Goal: Transaction & Acquisition: Purchase product/service

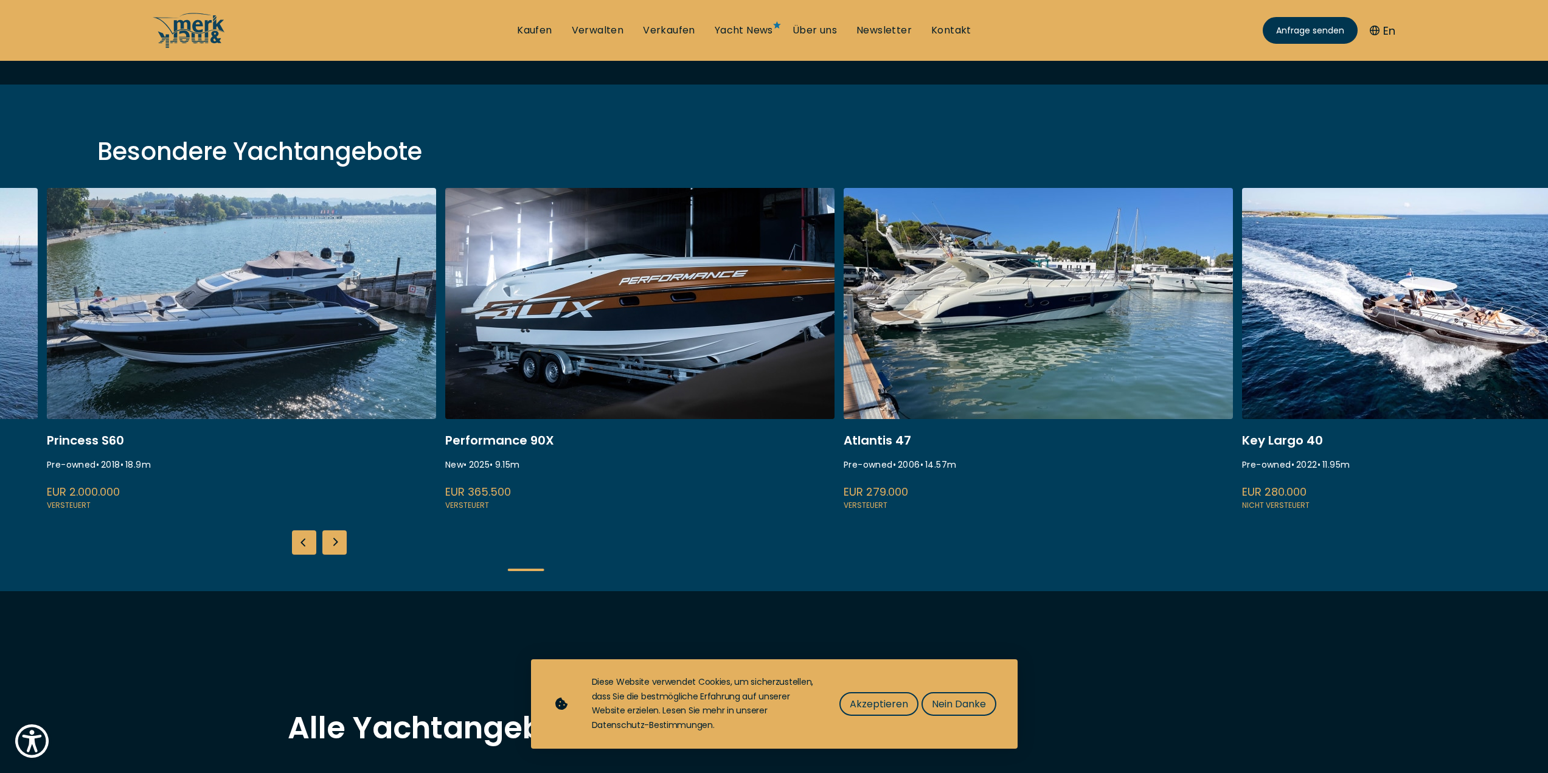
click at [689, 348] on link at bounding box center [639, 350] width 389 height 324
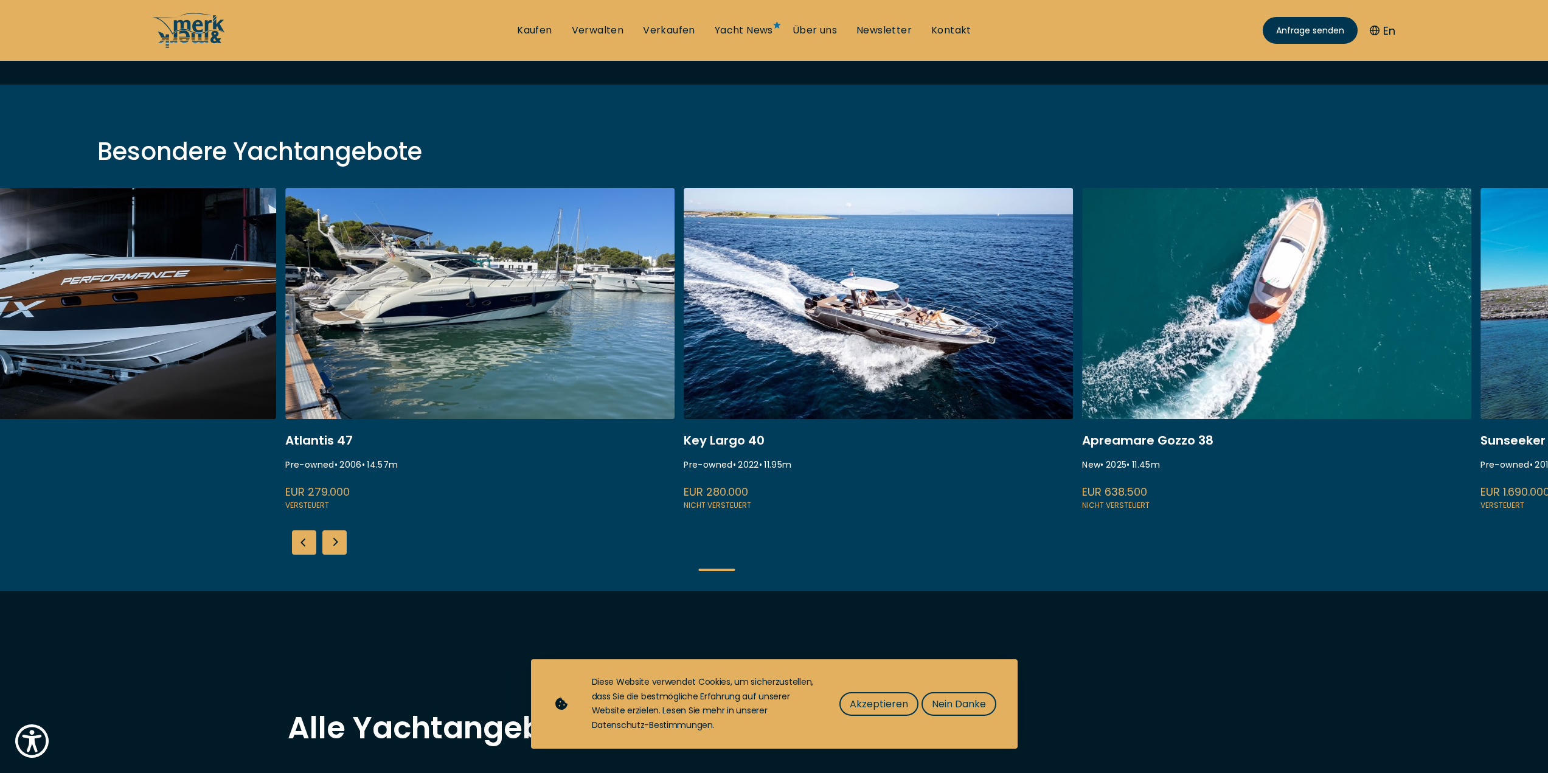
click at [454, 373] on link at bounding box center [479, 350] width 389 height 324
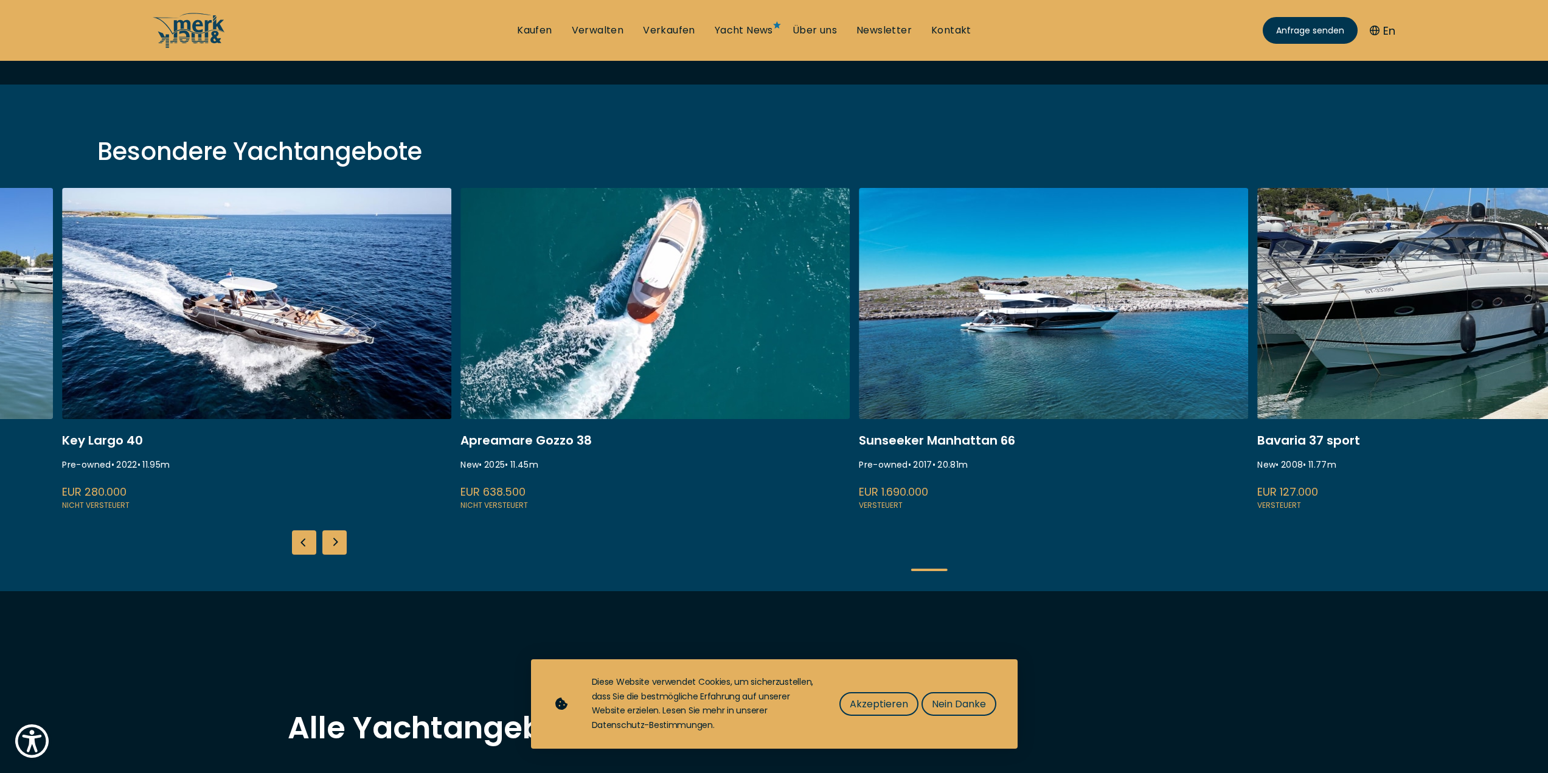
click at [343, 375] on link at bounding box center [256, 350] width 389 height 324
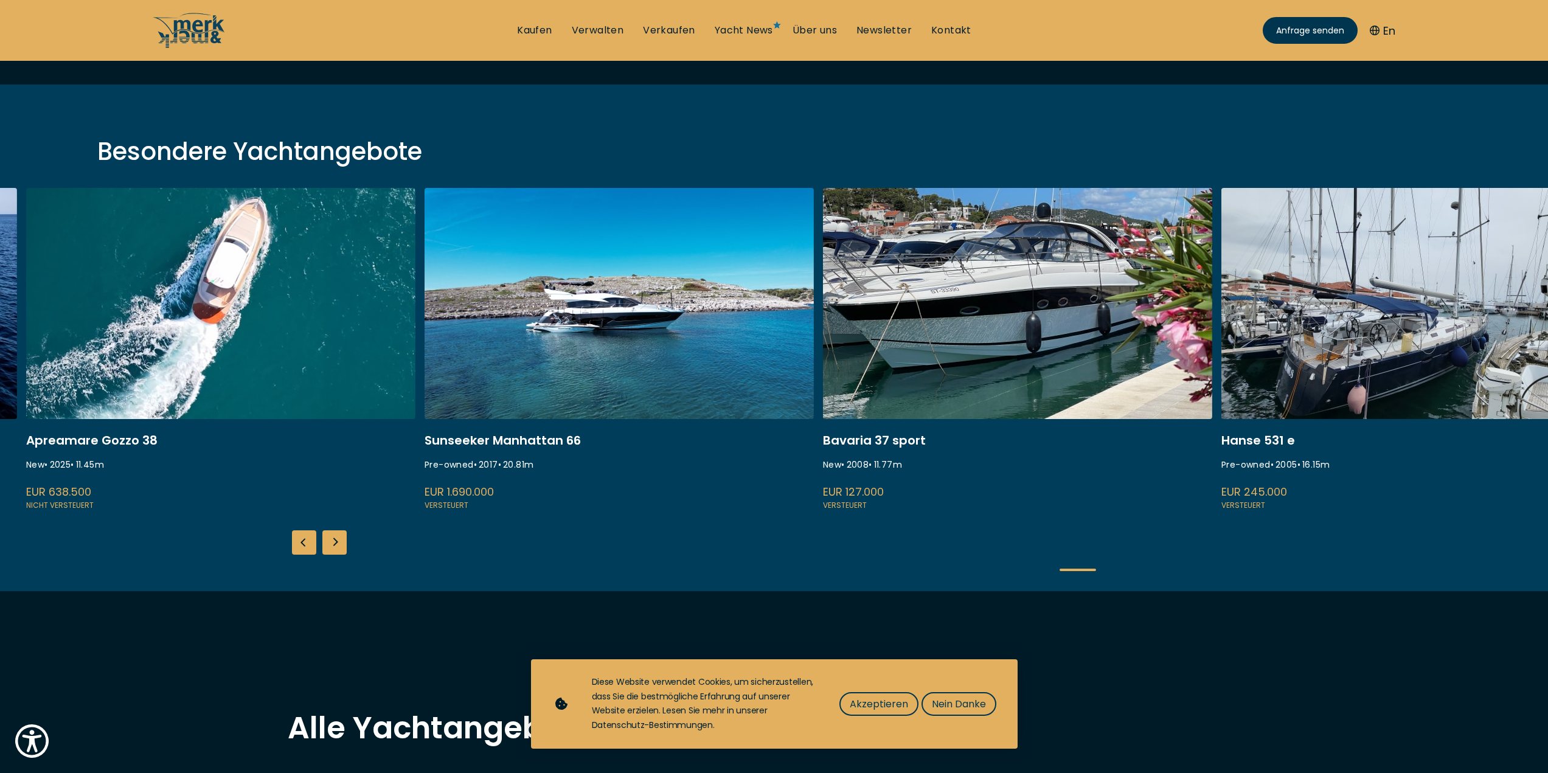
click at [672, 325] on link at bounding box center [619, 350] width 389 height 324
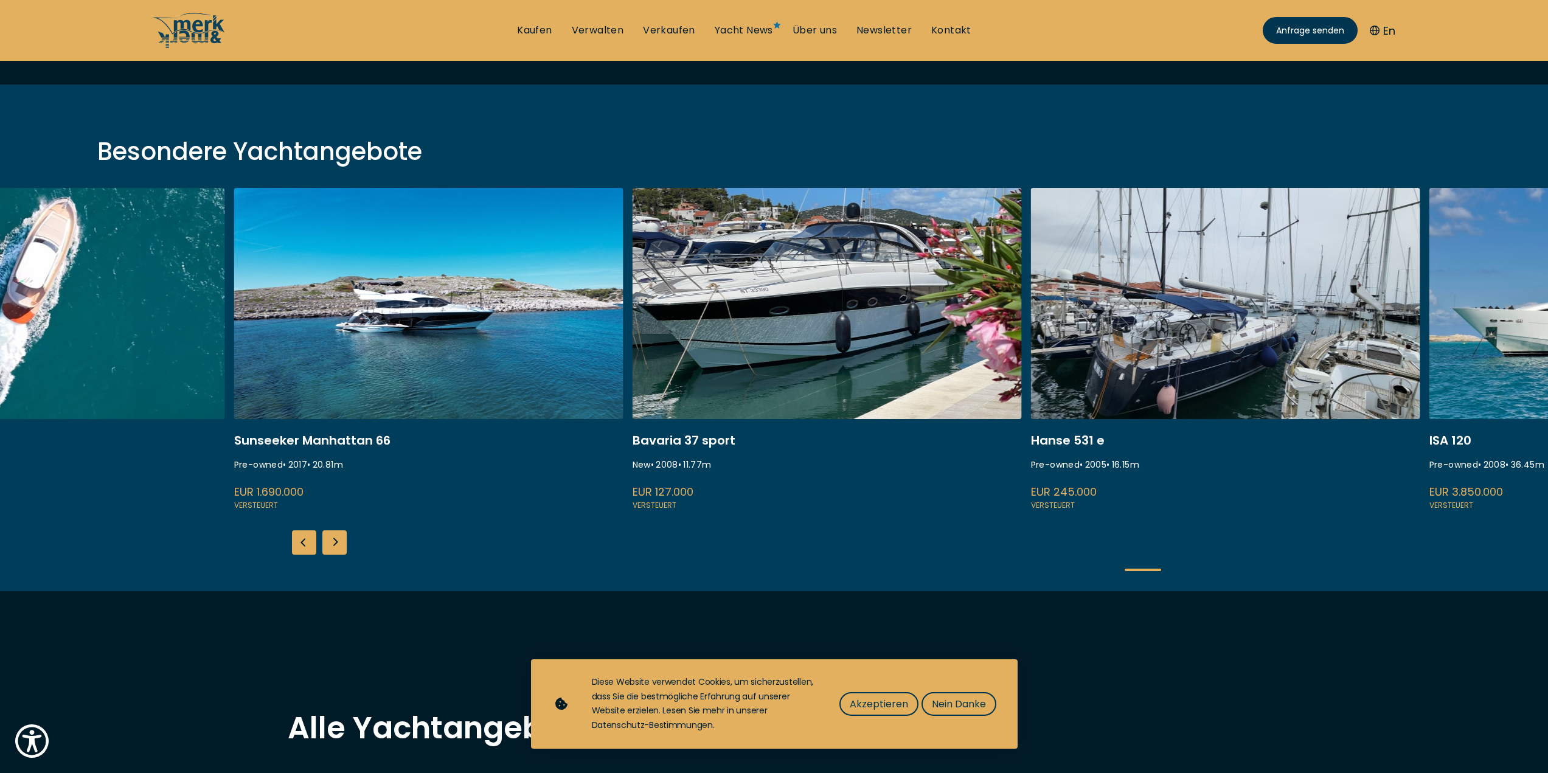
click at [311, 433] on link at bounding box center [428, 350] width 389 height 324
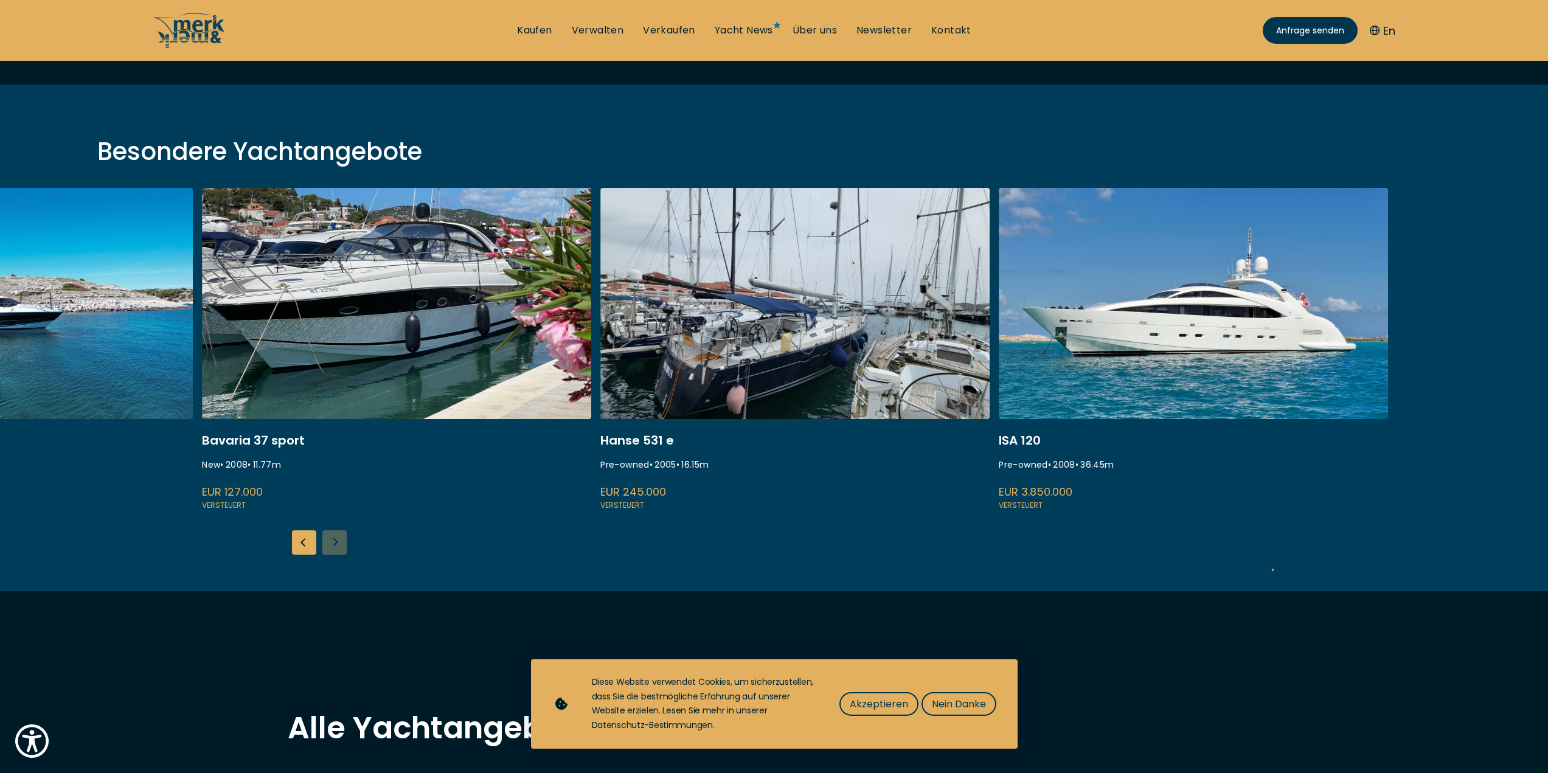
click at [601, 410] on link at bounding box center [795, 350] width 389 height 324
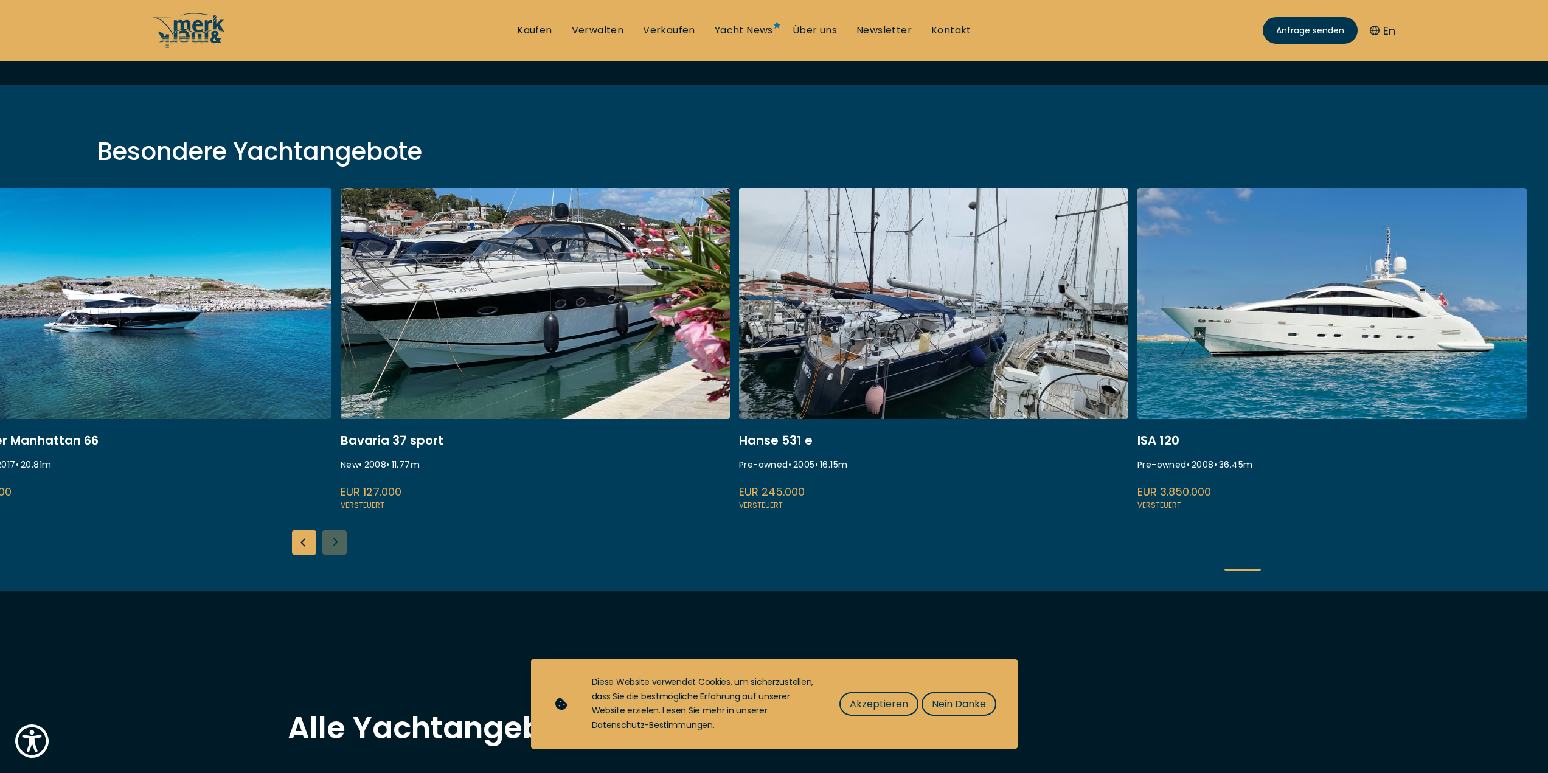
click at [1174, 439] on link at bounding box center [1332, 350] width 389 height 324
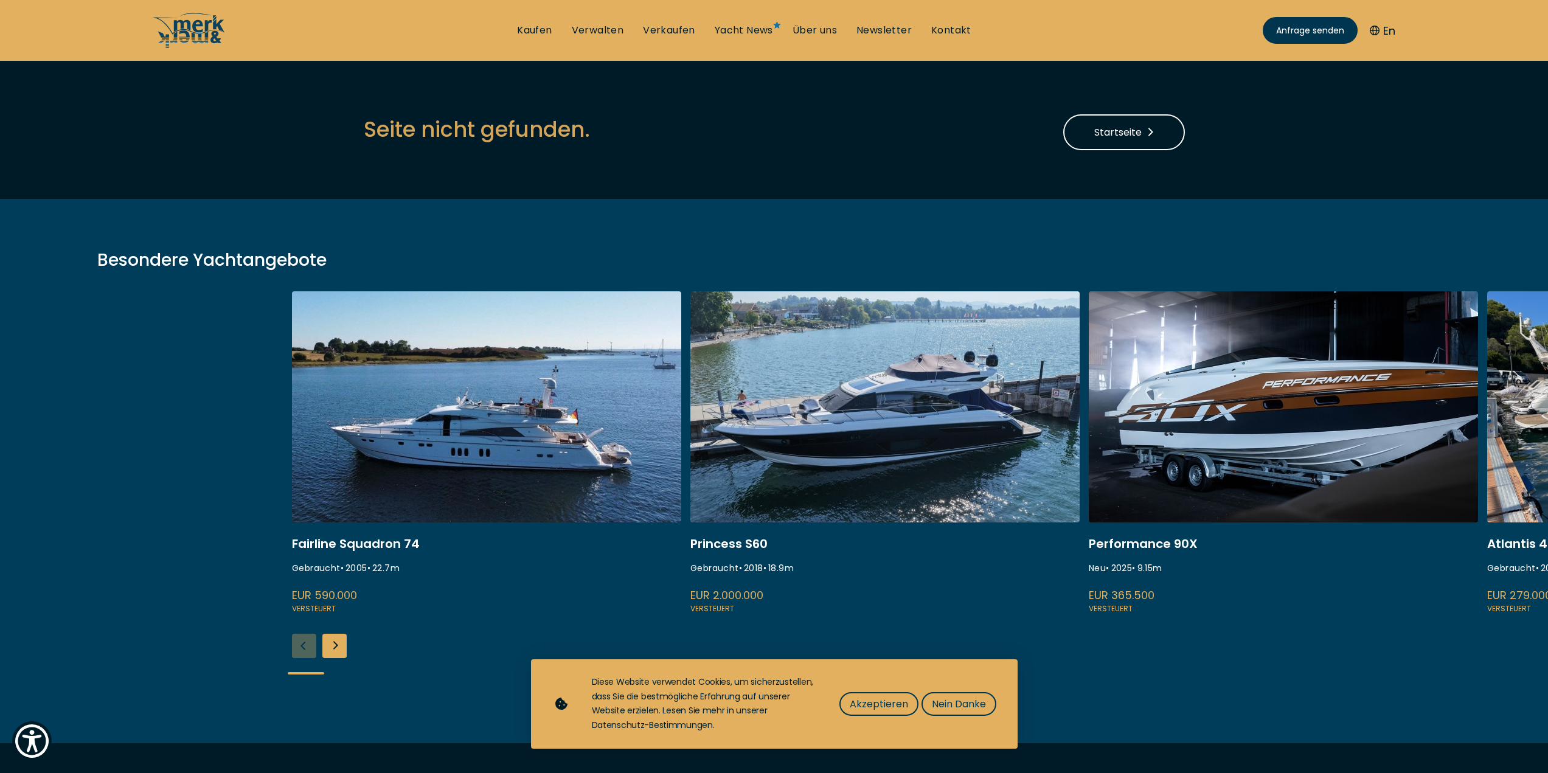
click at [336, 649] on div "Next slide" at bounding box center [334, 646] width 24 height 24
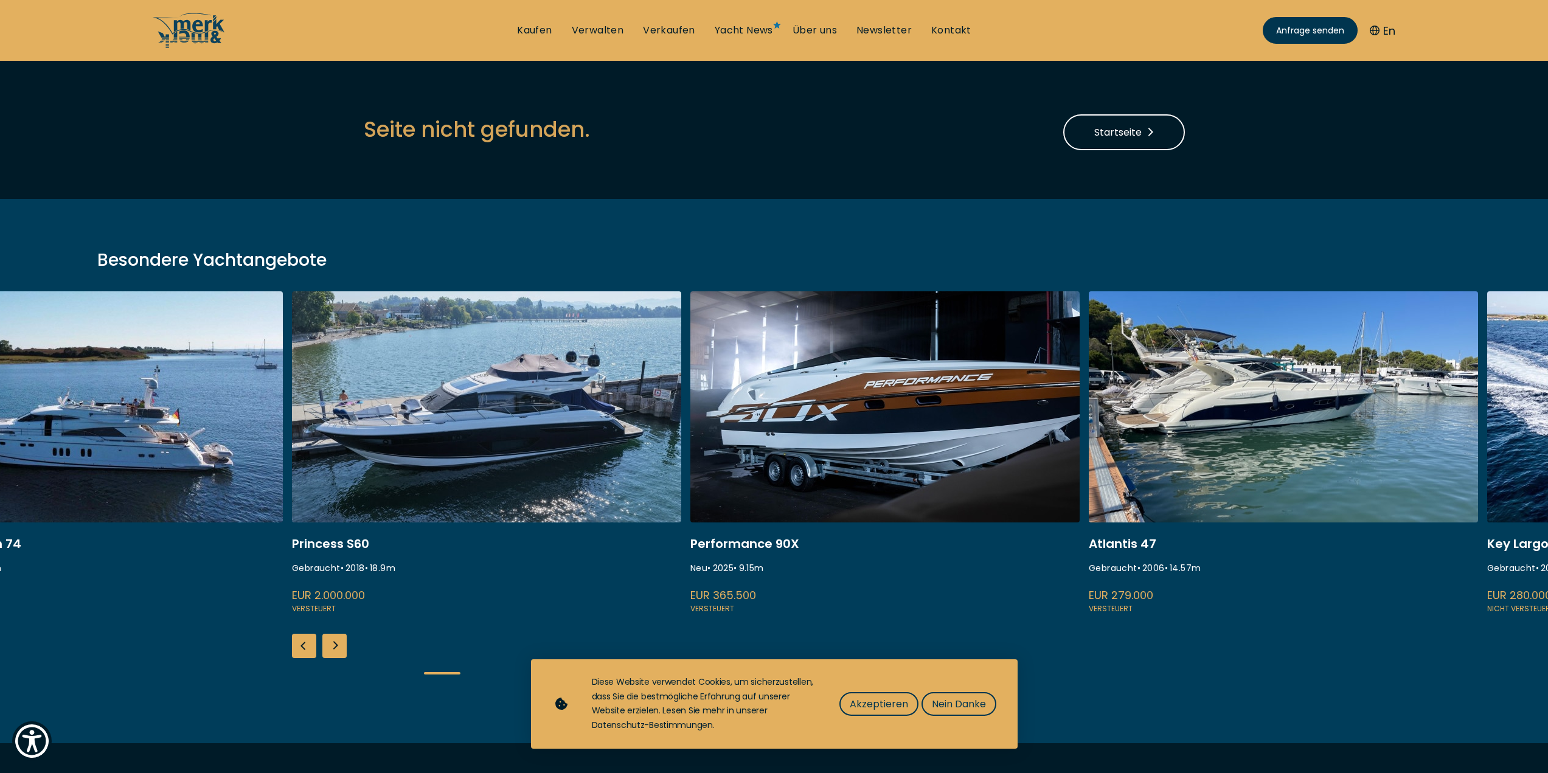
click at [337, 648] on div "Next slide" at bounding box center [334, 646] width 24 height 24
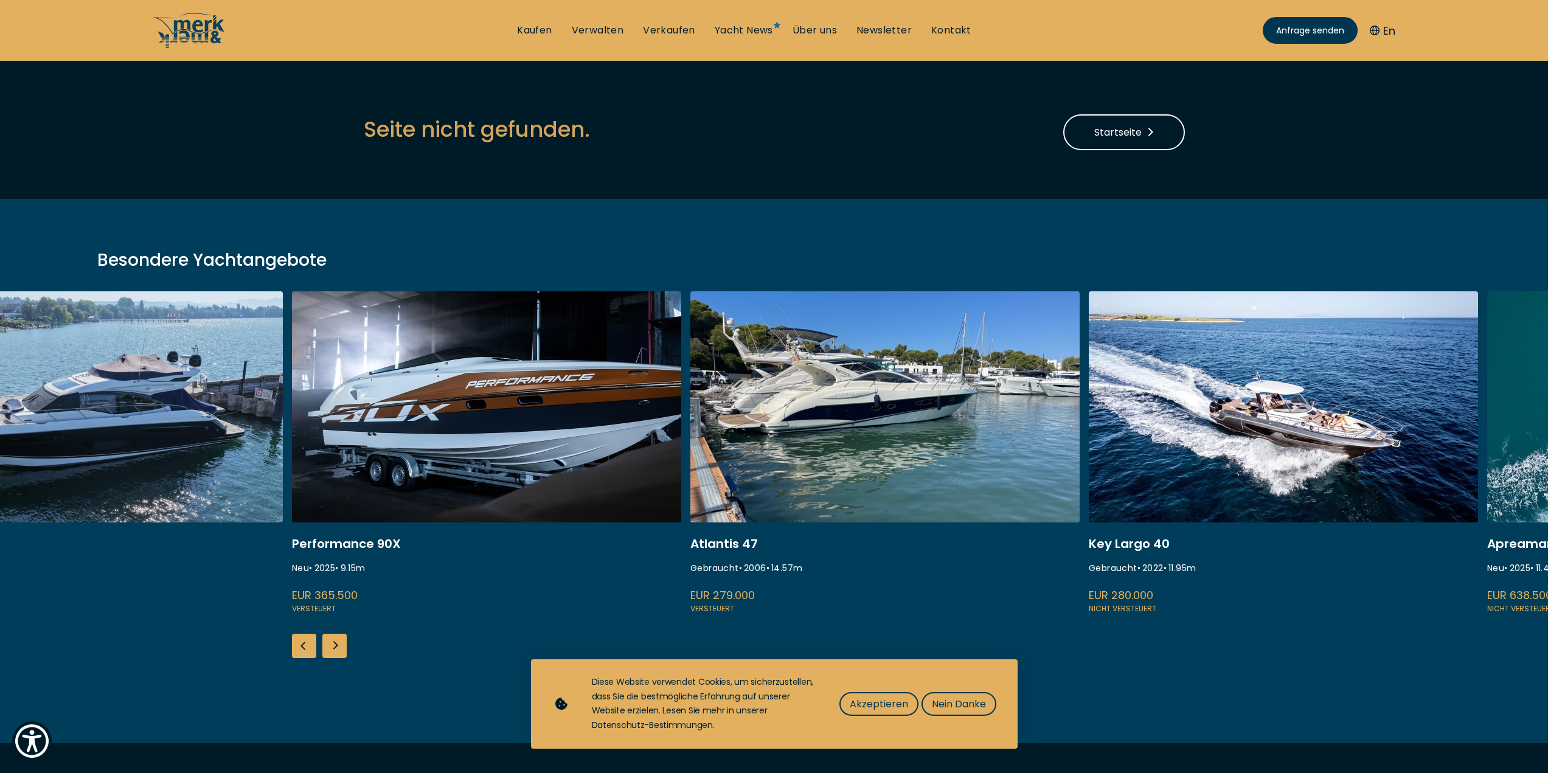
click at [337, 648] on div "Next slide" at bounding box center [334, 646] width 24 height 24
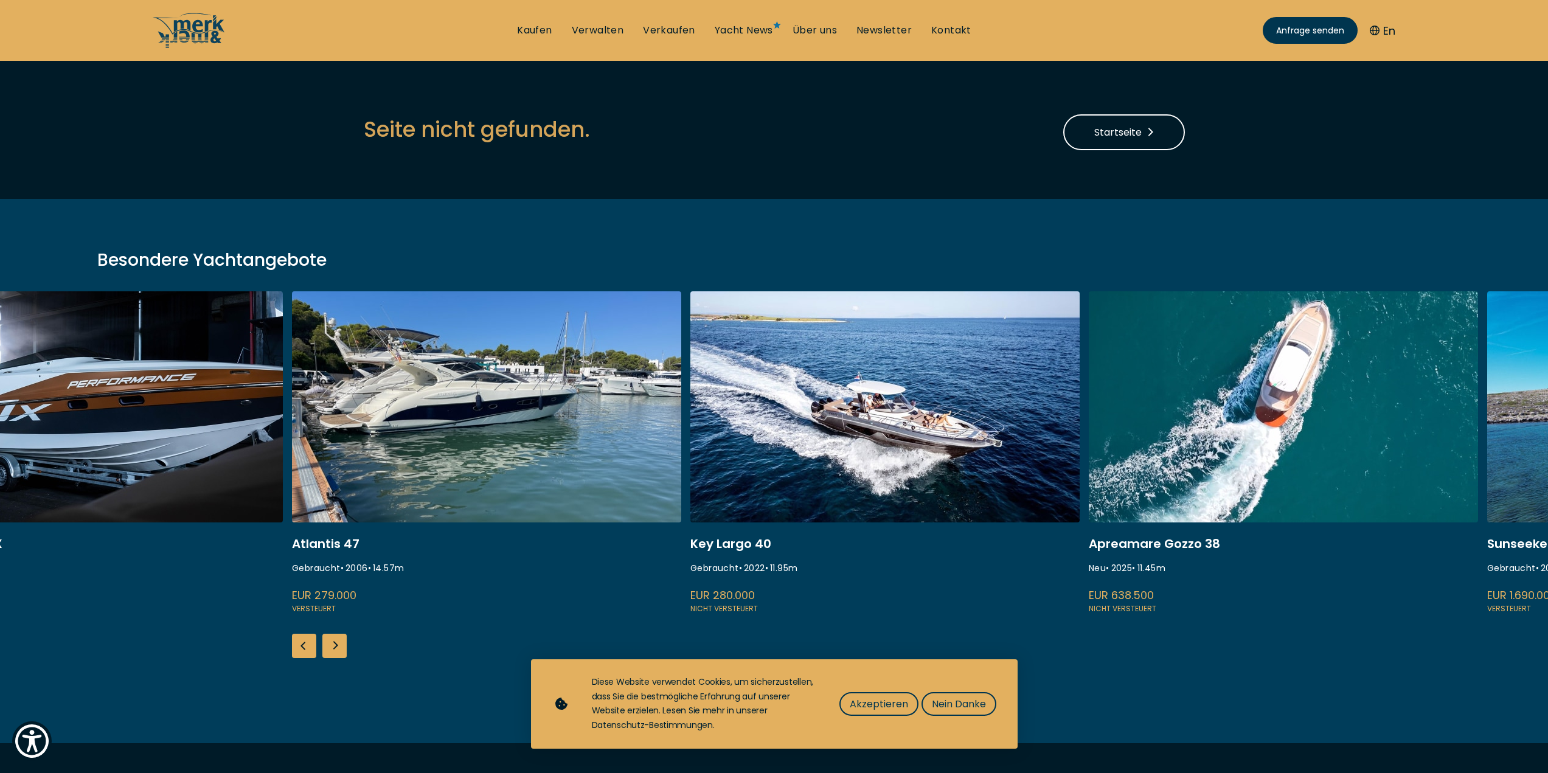
click at [436, 501] on link at bounding box center [486, 453] width 389 height 324
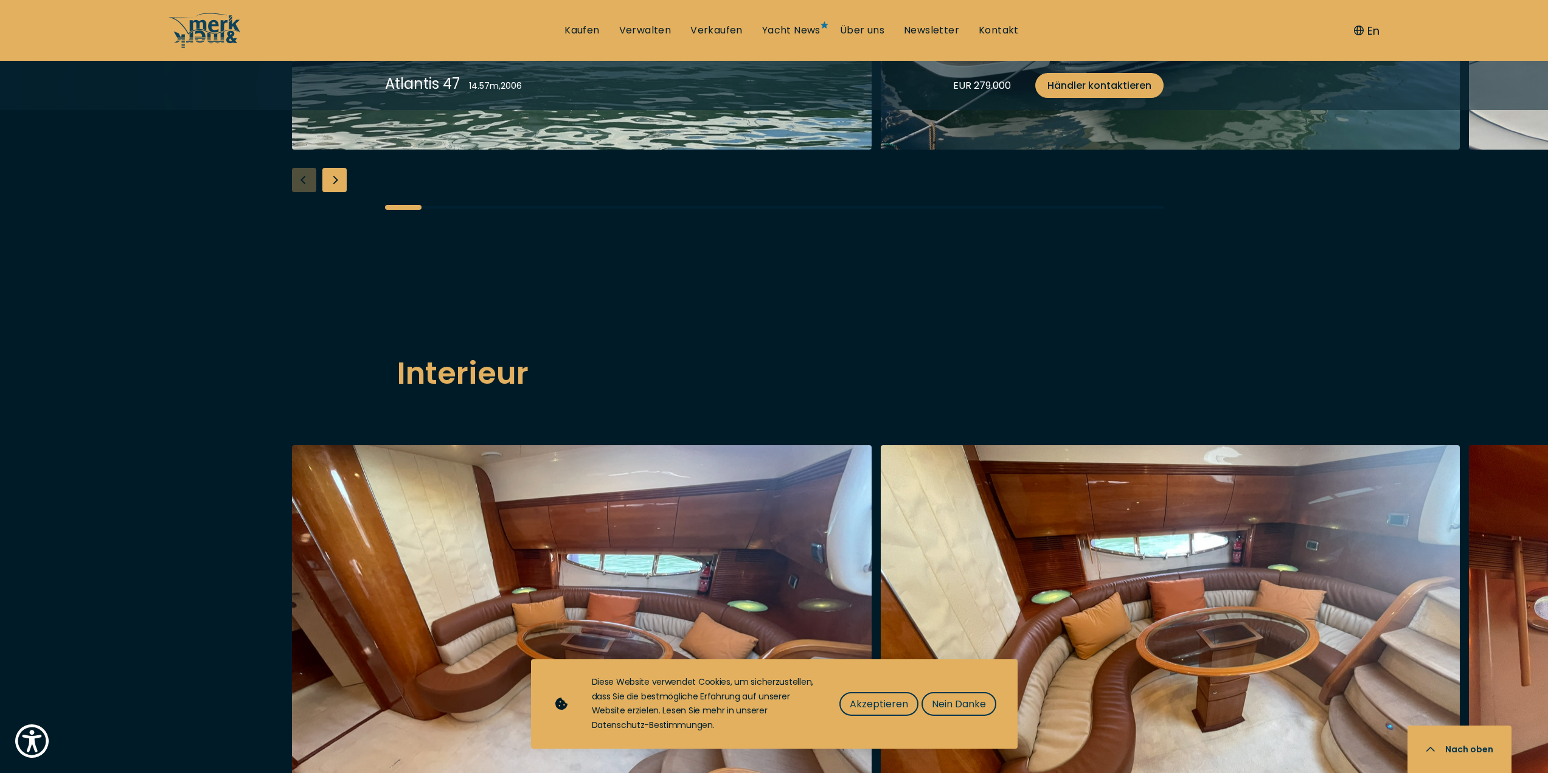
scroll to position [1582, 0]
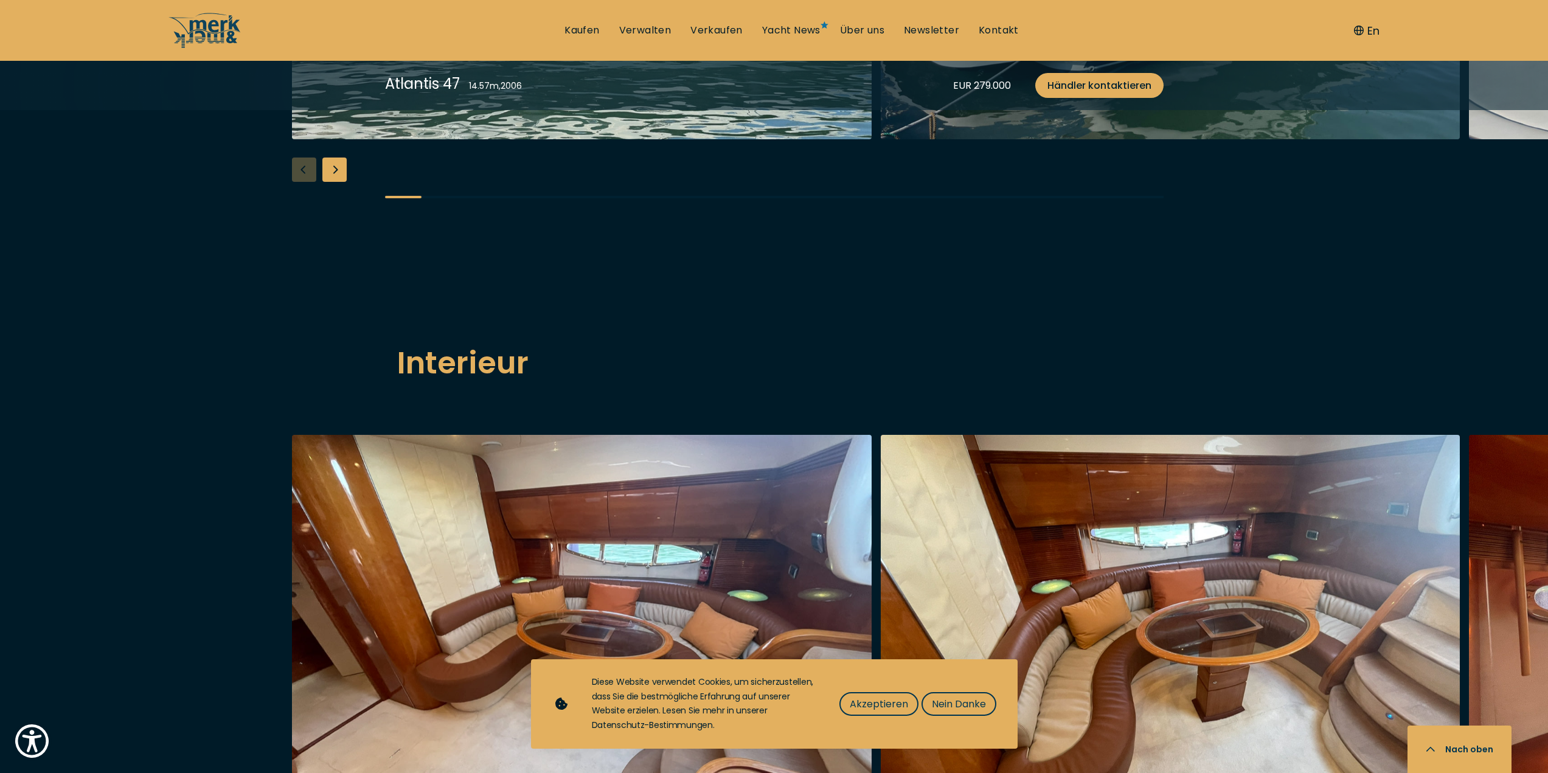
click at [333, 182] on div "Next slide" at bounding box center [334, 170] width 24 height 24
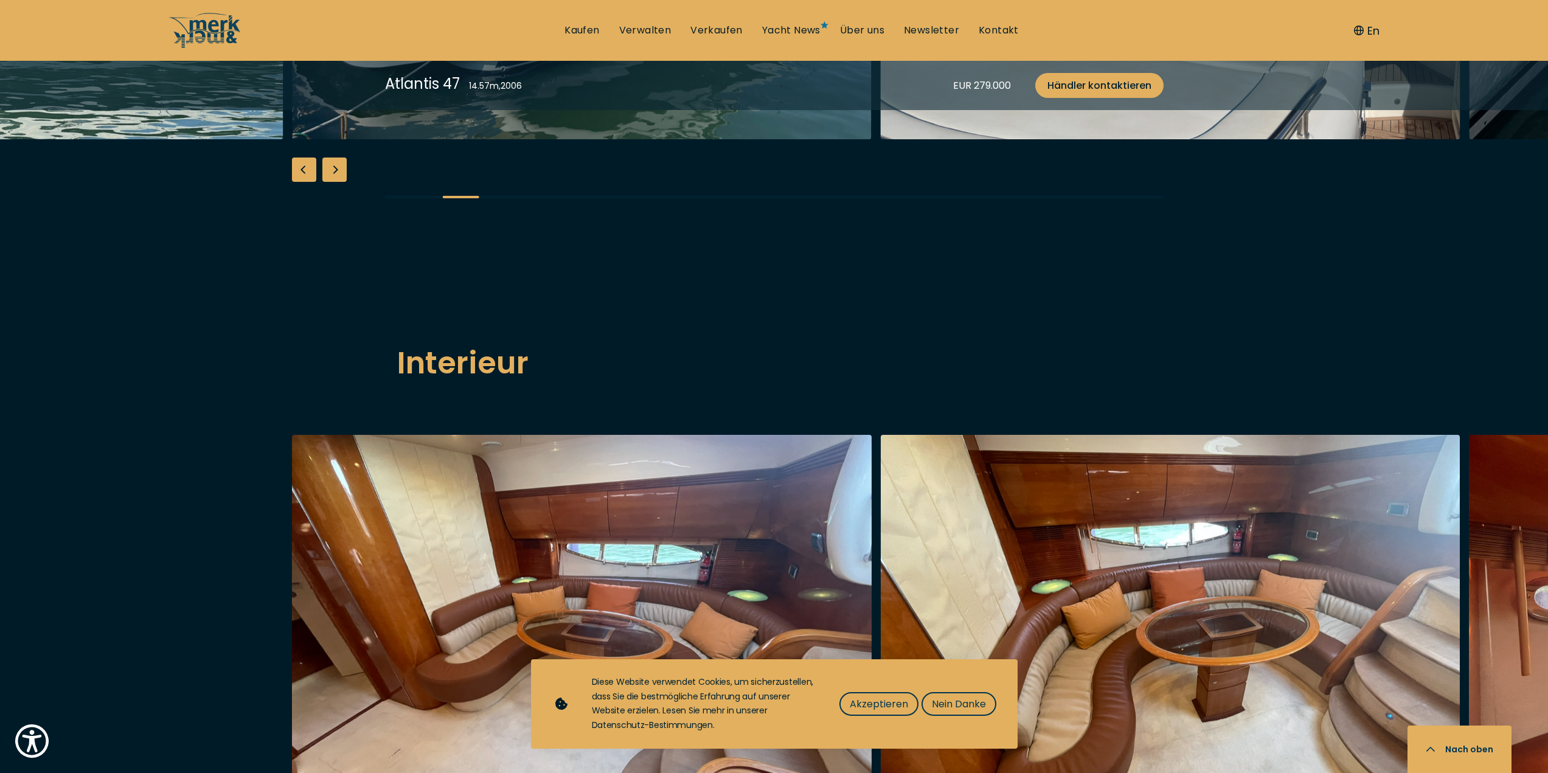
click at [333, 182] on div "Next slide" at bounding box center [334, 170] width 24 height 24
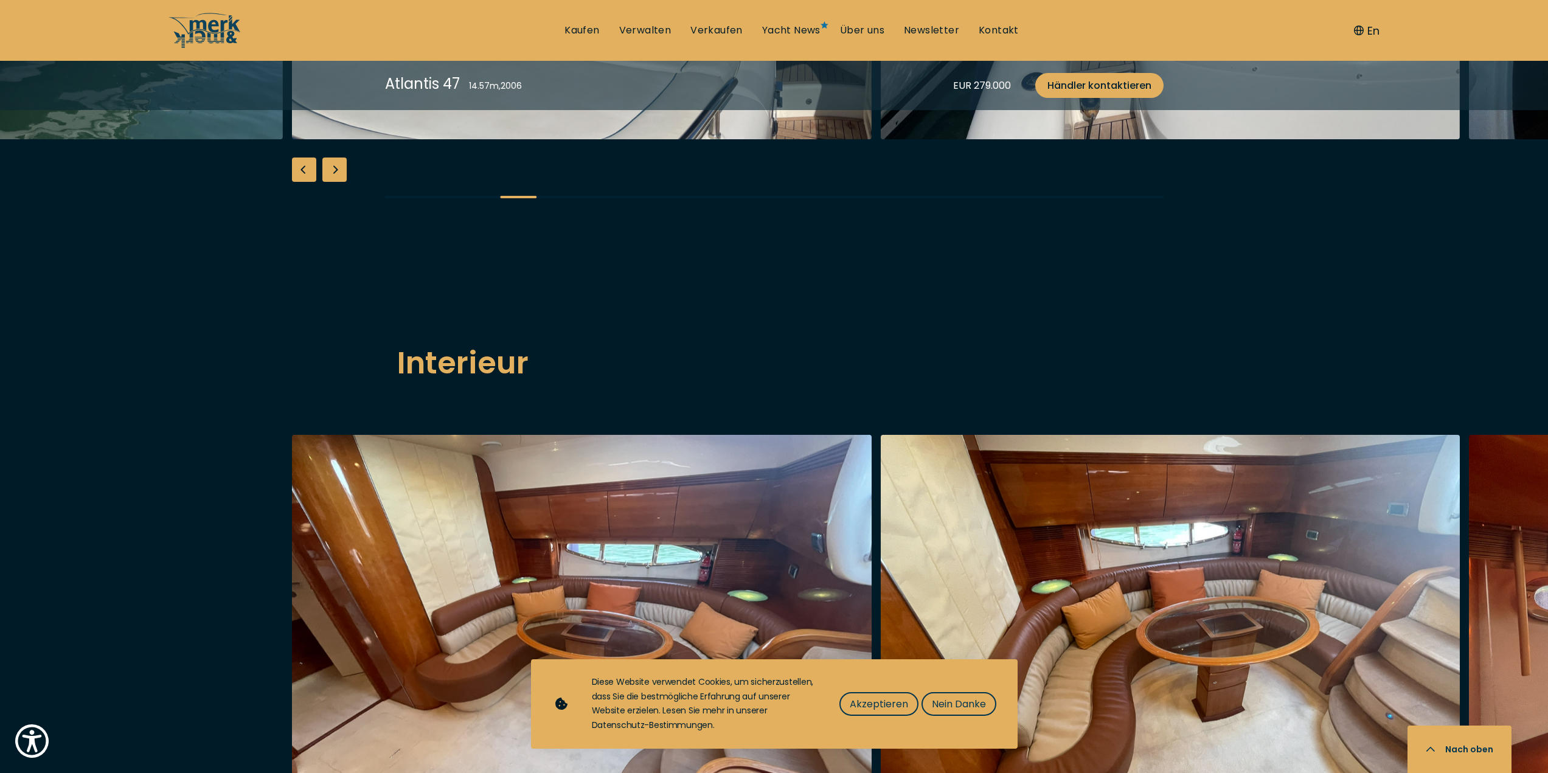
click at [333, 182] on div "Next slide" at bounding box center [334, 170] width 24 height 24
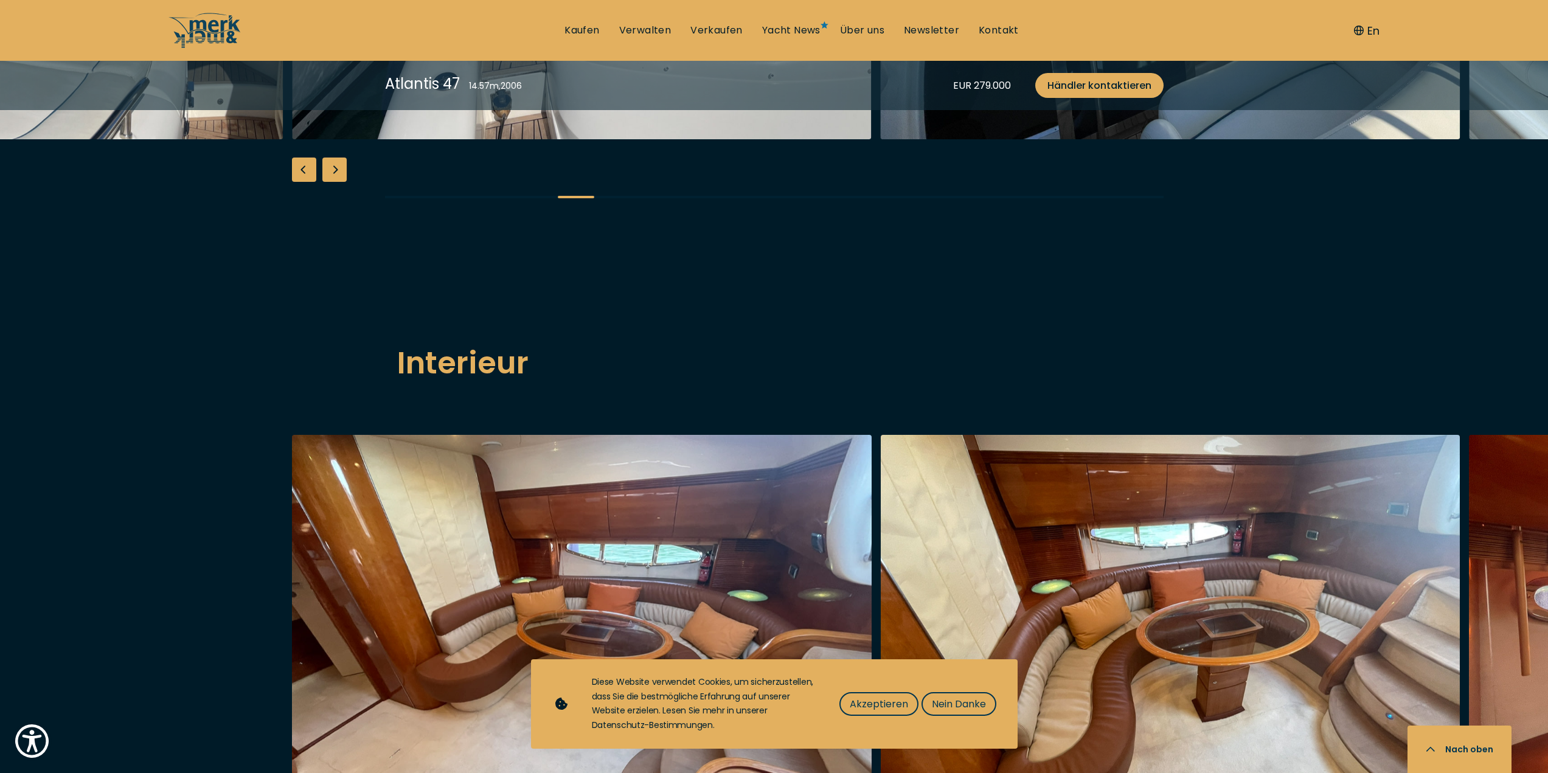
click at [333, 182] on div "Next slide" at bounding box center [334, 170] width 24 height 24
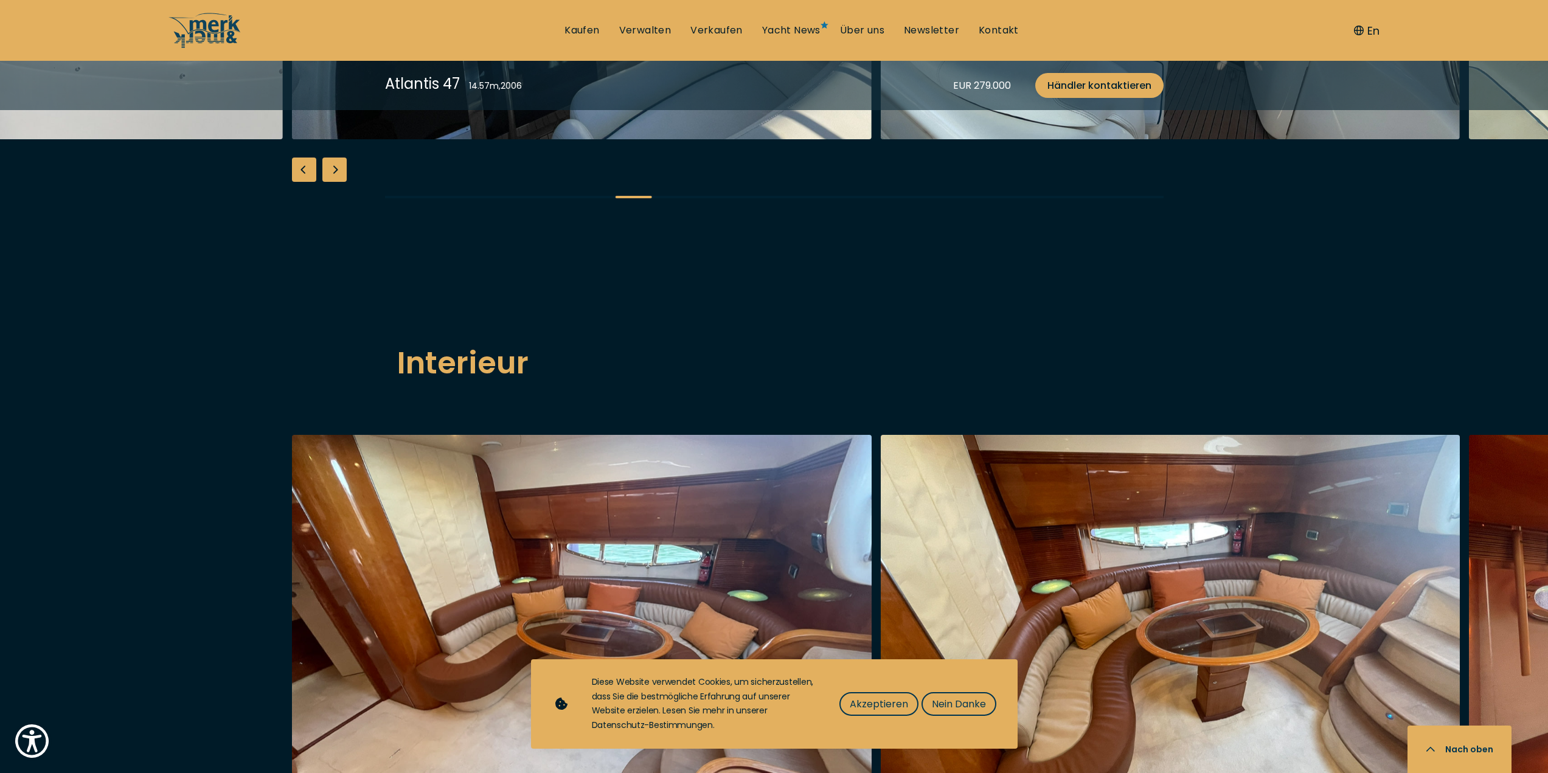
click at [333, 182] on div "Next slide" at bounding box center [334, 170] width 24 height 24
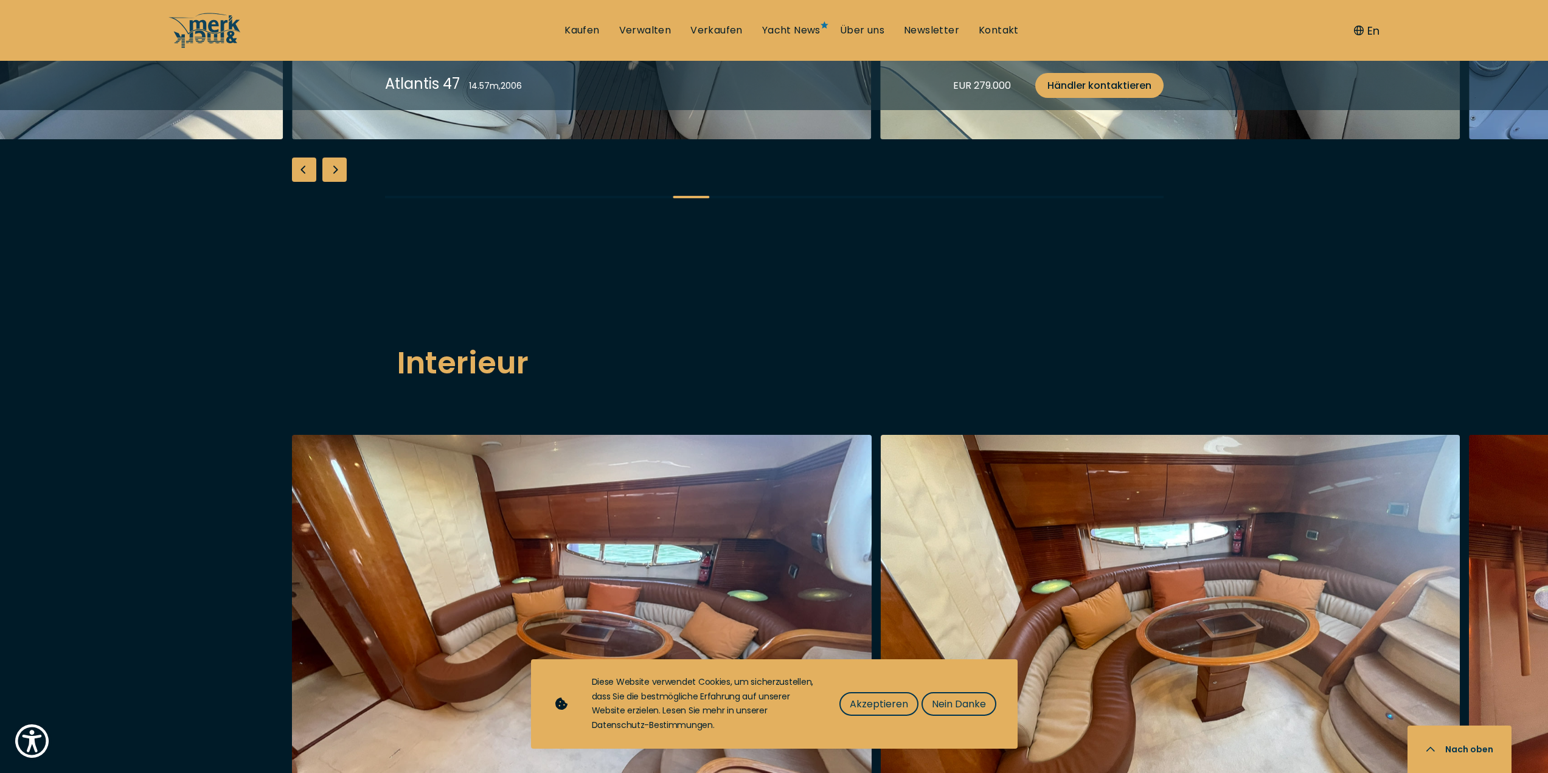
click at [333, 182] on div "Next slide" at bounding box center [334, 170] width 24 height 24
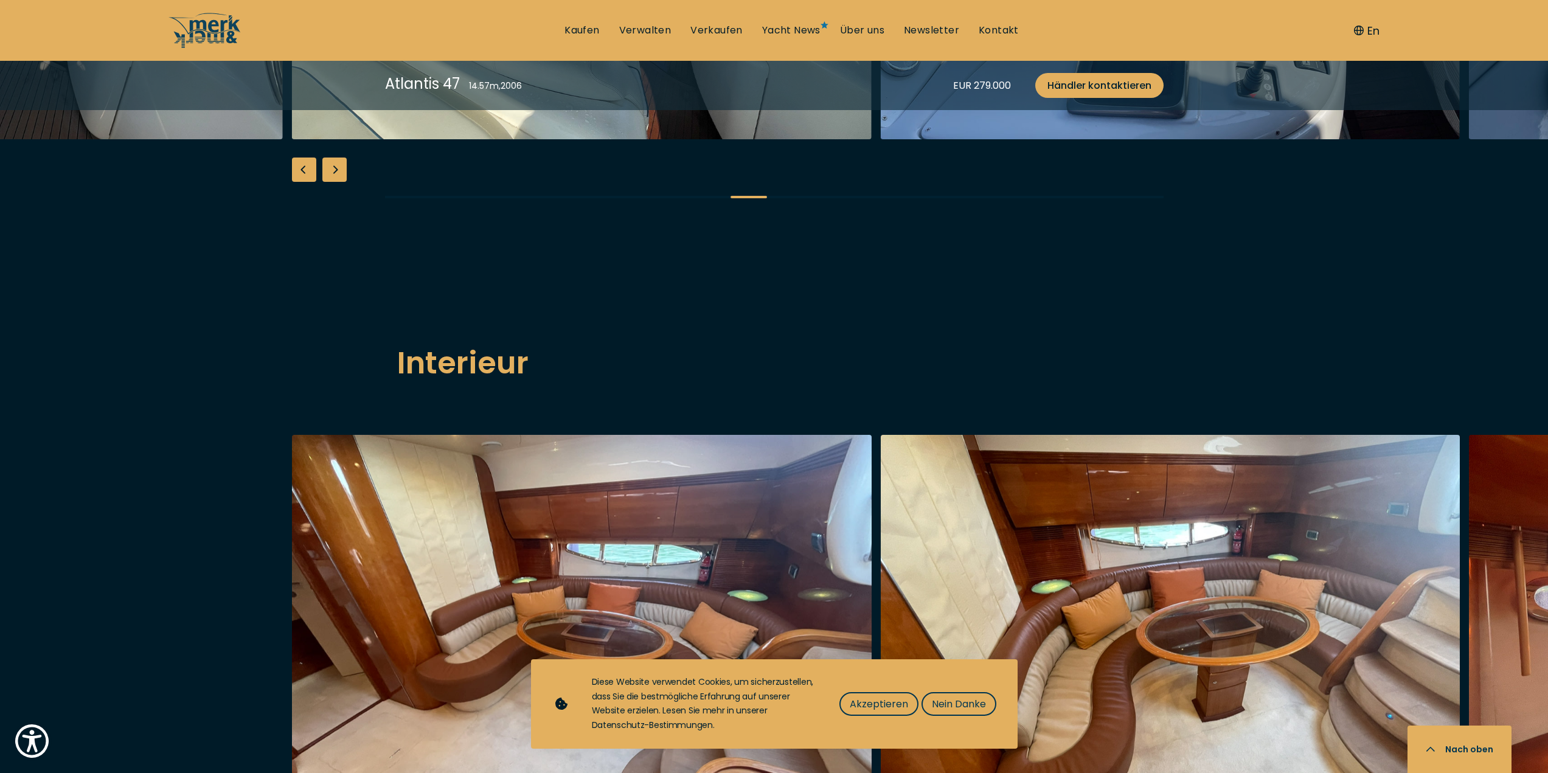
click at [333, 182] on div "Next slide" at bounding box center [334, 170] width 24 height 24
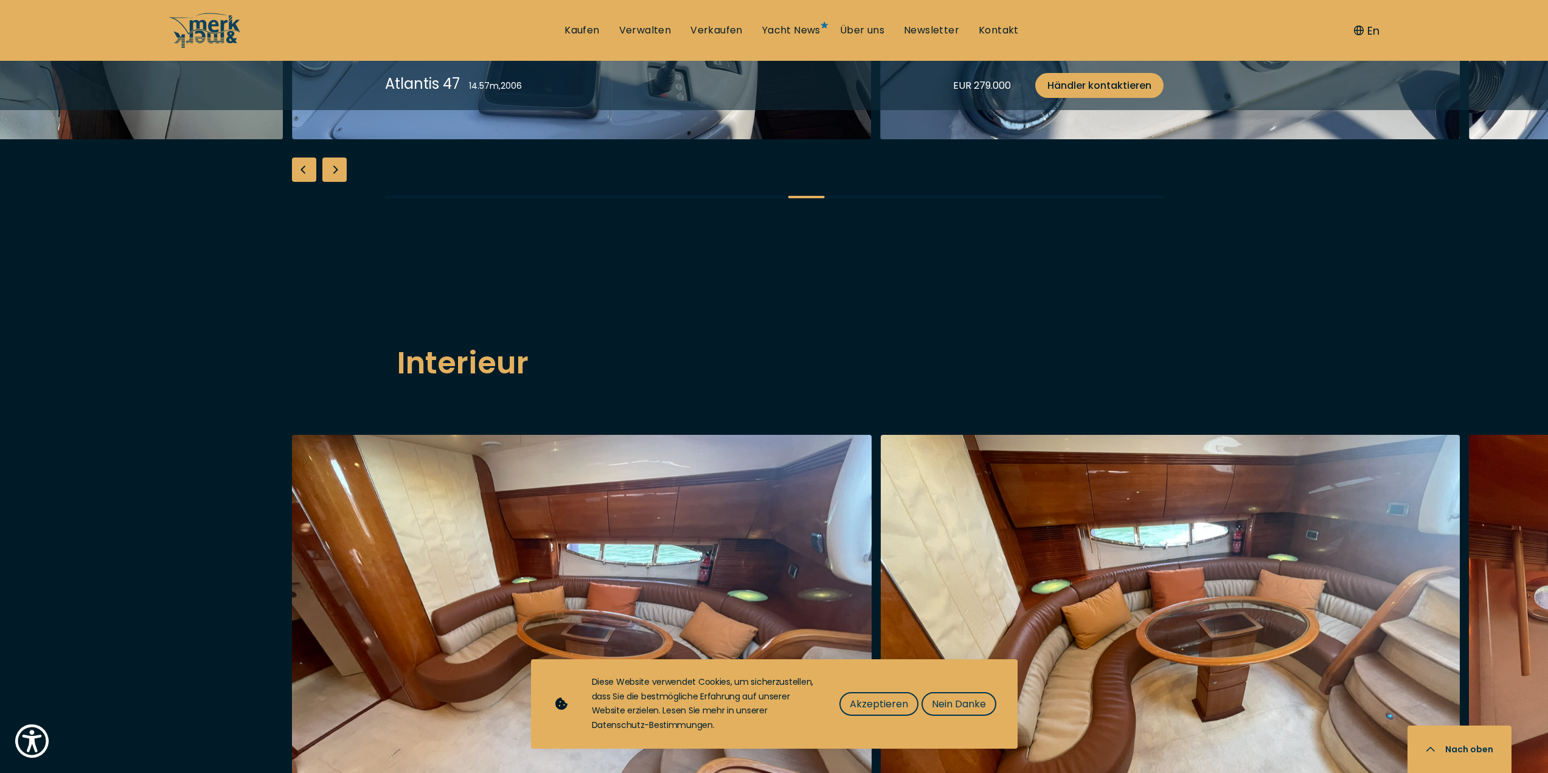
click at [333, 182] on div "Next slide" at bounding box center [334, 170] width 24 height 24
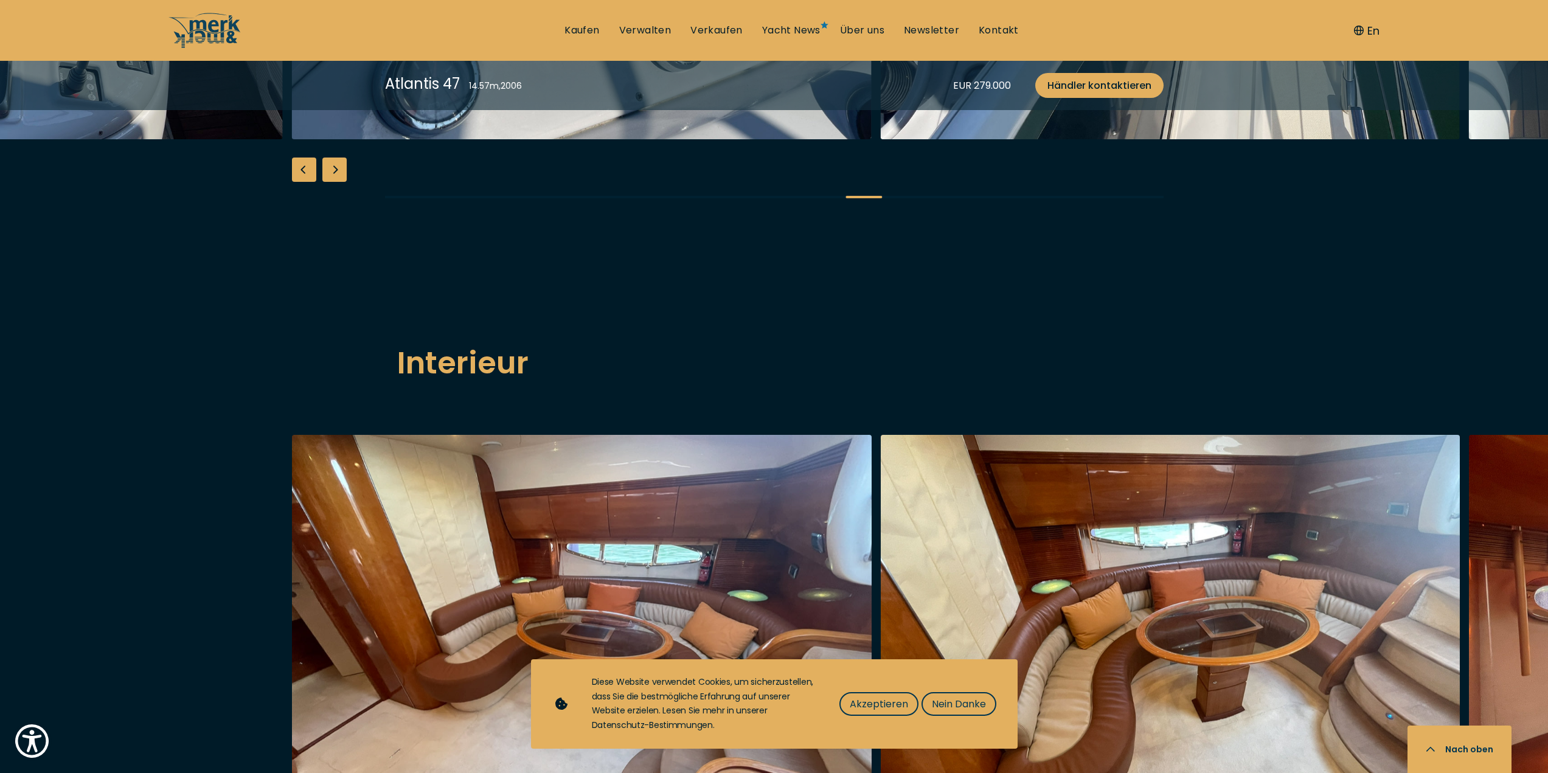
click at [333, 182] on div "Next slide" at bounding box center [334, 170] width 24 height 24
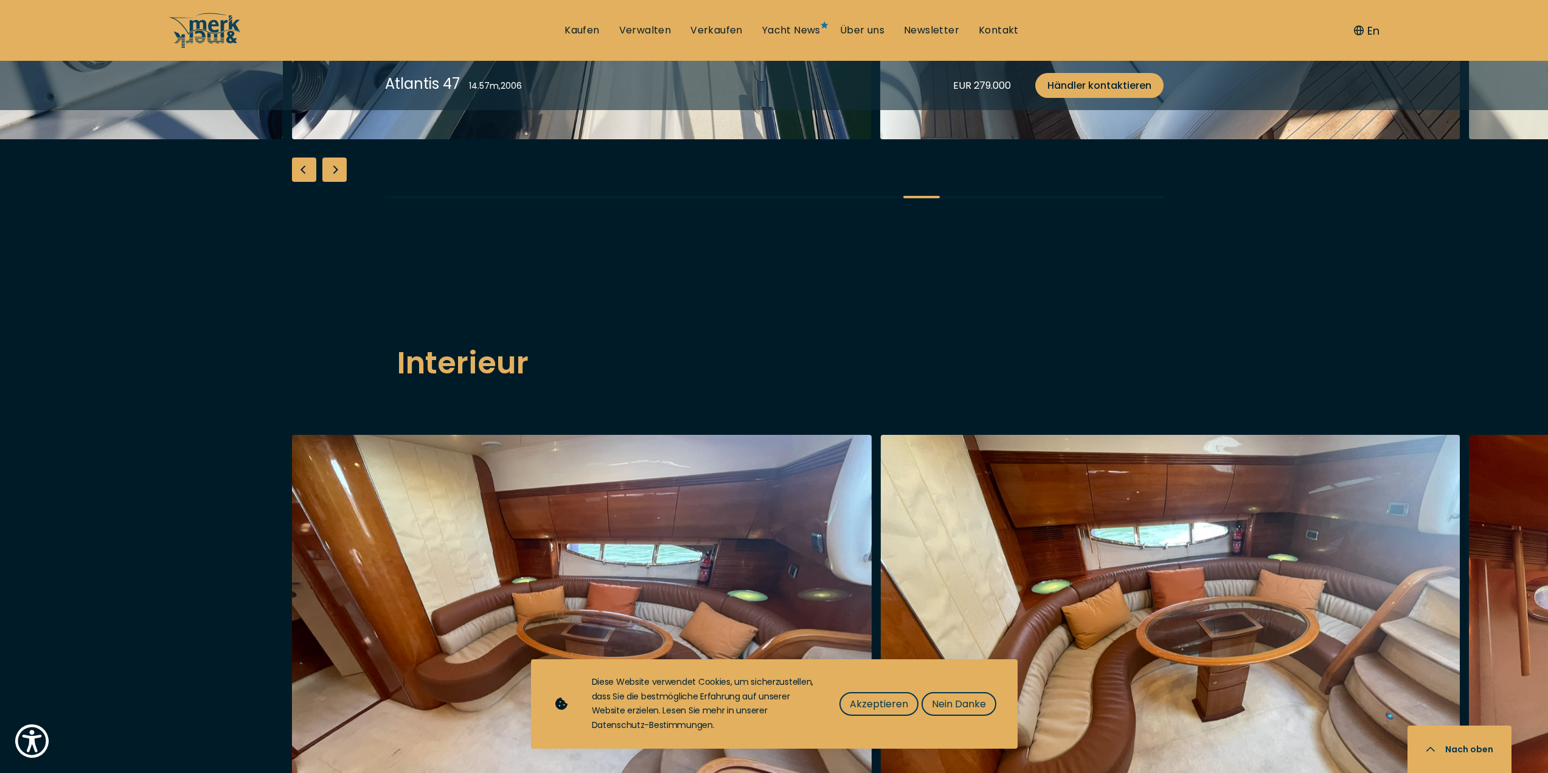
click at [333, 182] on div "Next slide" at bounding box center [334, 170] width 24 height 24
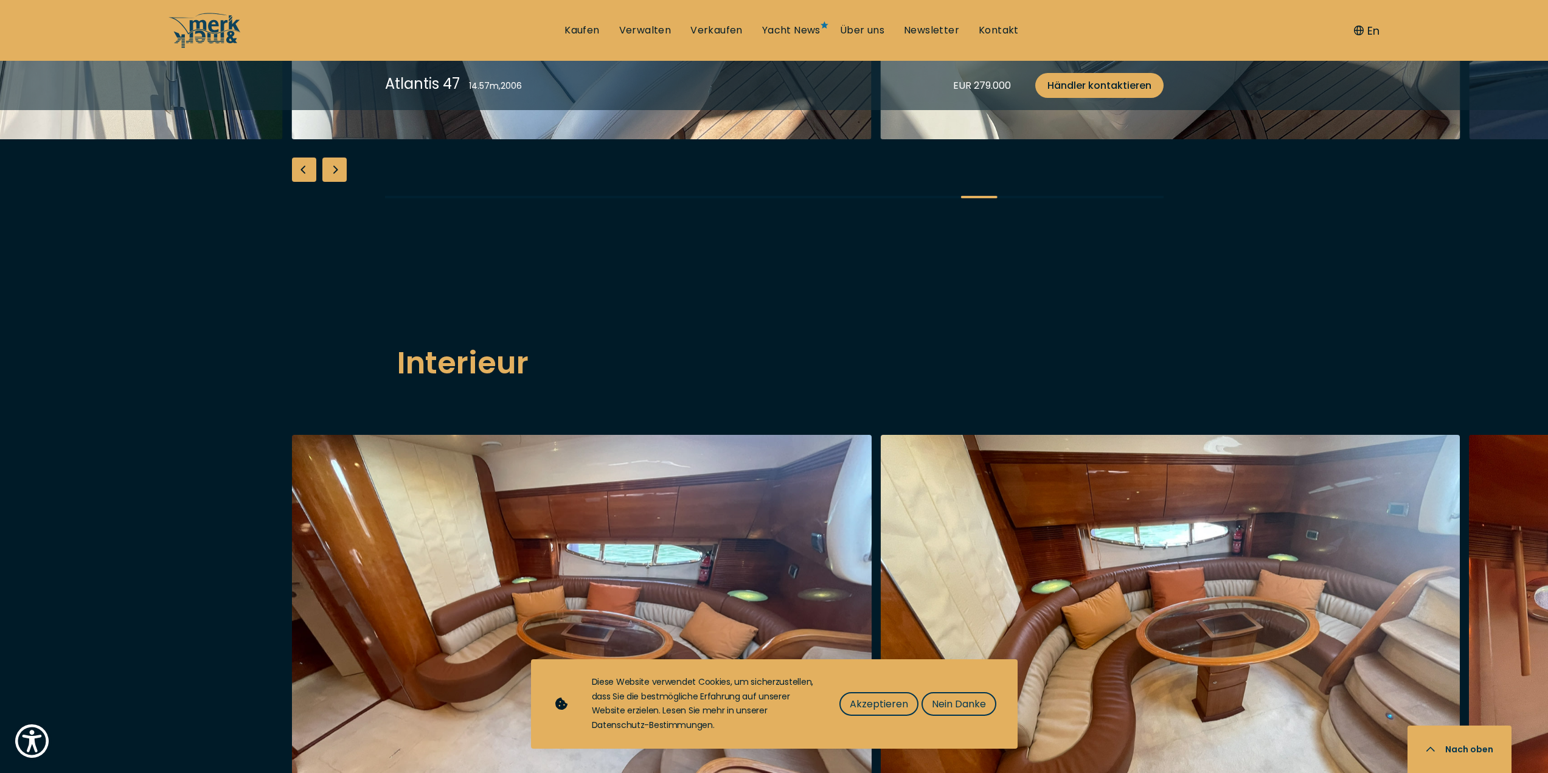
click at [333, 182] on div "Next slide" at bounding box center [334, 170] width 24 height 24
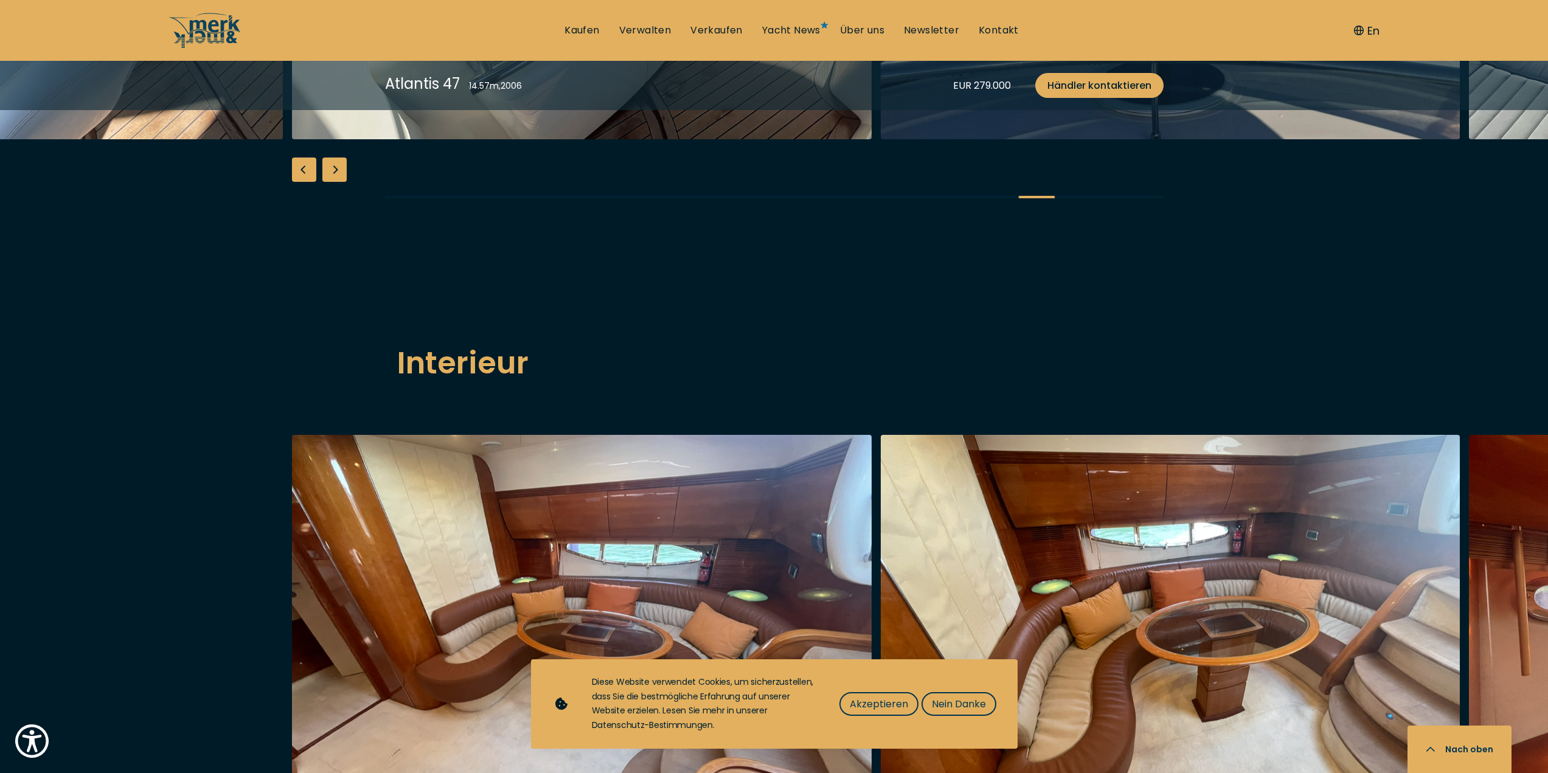
click at [333, 182] on div "Next slide" at bounding box center [334, 170] width 24 height 24
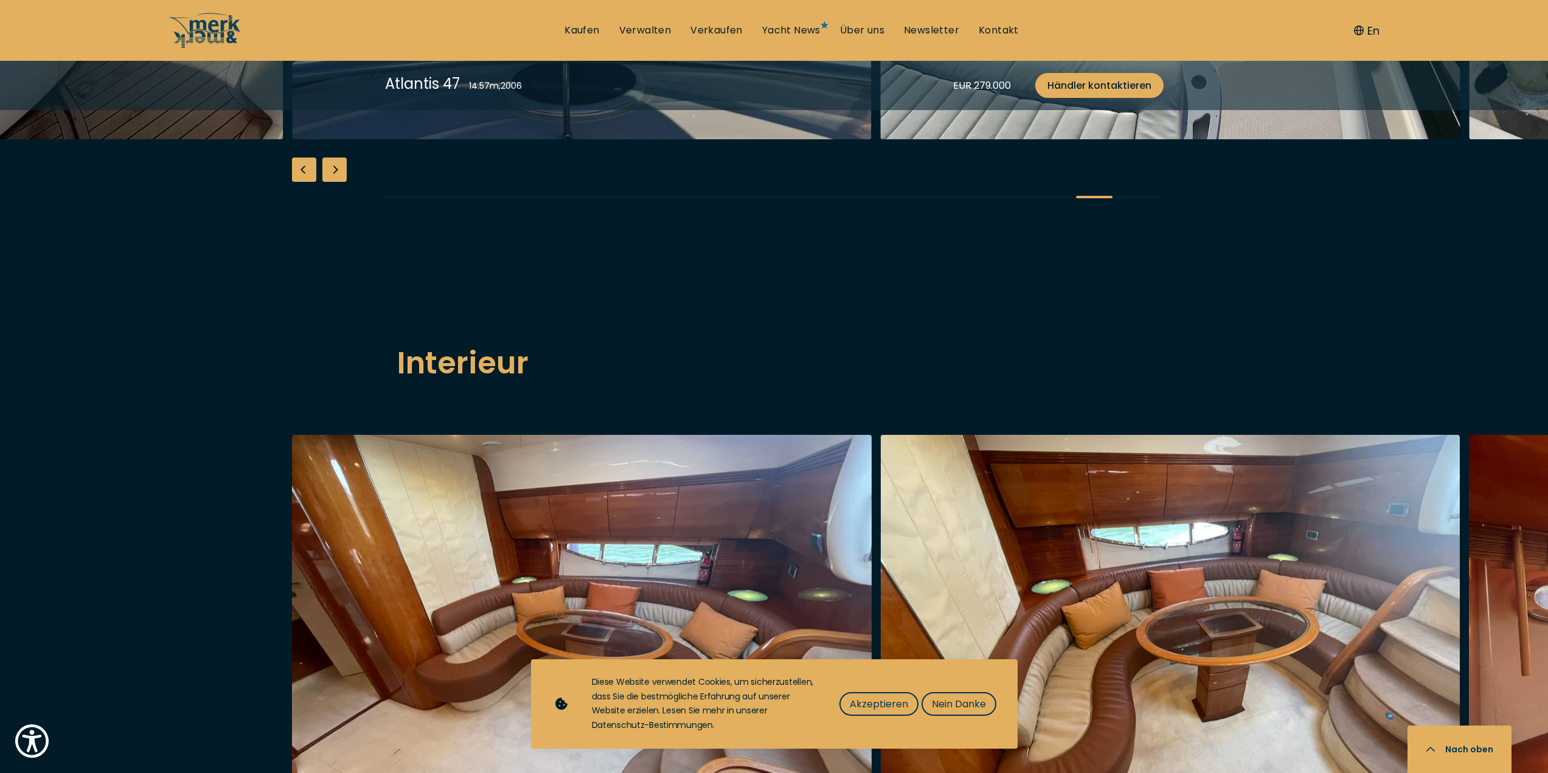
click at [330, 182] on div "Next slide" at bounding box center [334, 170] width 24 height 24
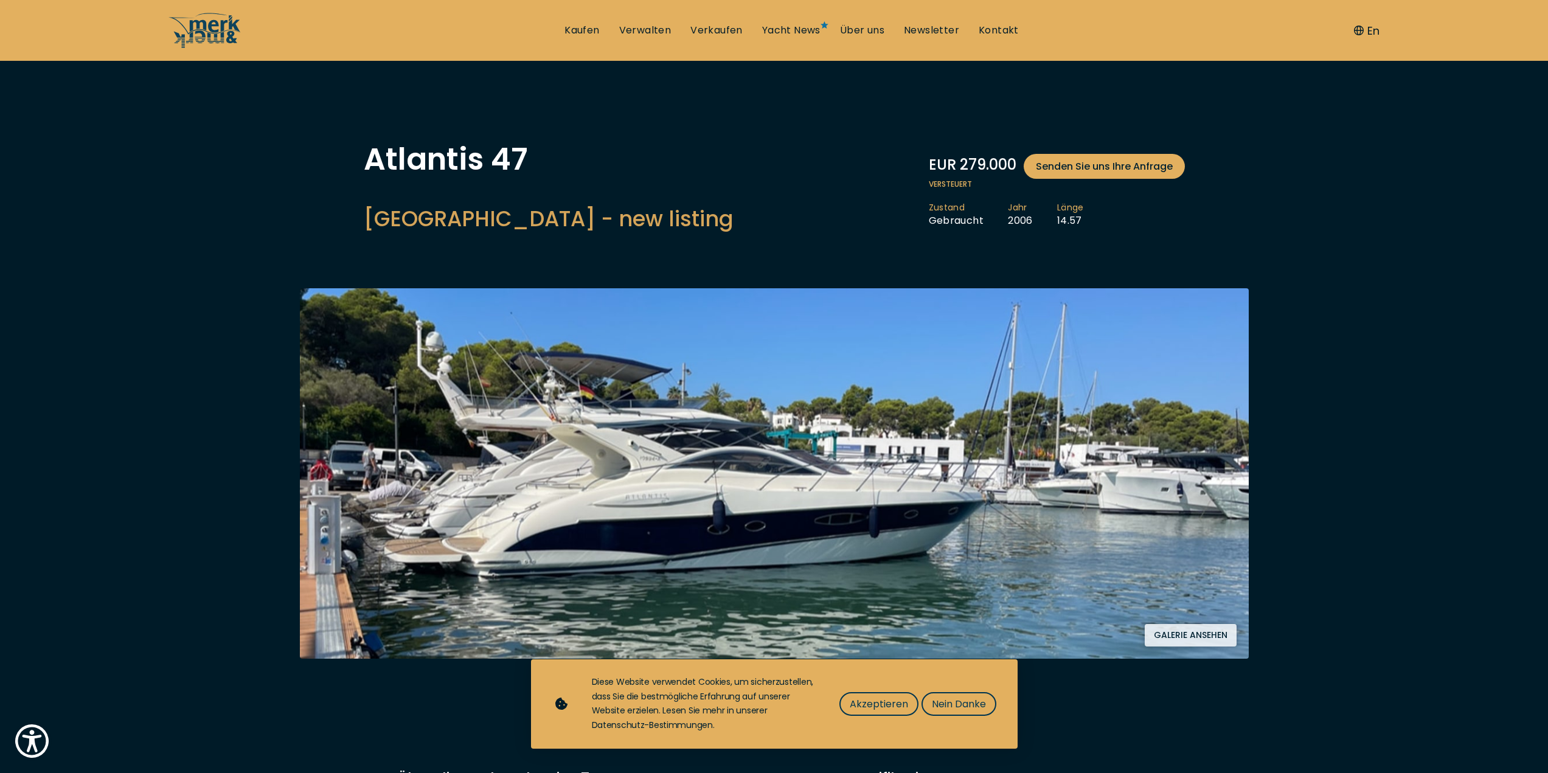
scroll to position [0, 0]
